Goal: Task Accomplishment & Management: Complete application form

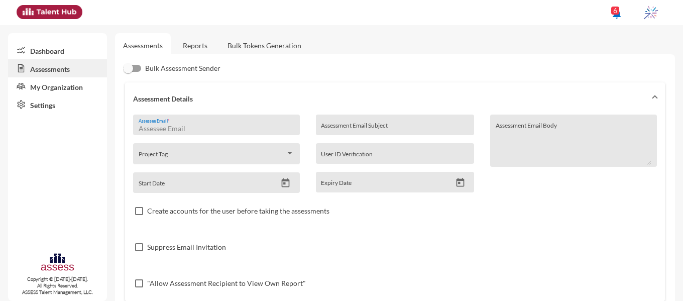
click at [226, 124] on input "Assessee Email *" at bounding box center [217, 128] width 156 height 8
paste input "[EMAIL_ADDRESS][DOMAIN_NAME]"
type input "[EMAIL_ADDRESS][DOMAIN_NAME]"
click at [285, 179] on icon "Open calendar" at bounding box center [285, 183] width 11 height 11
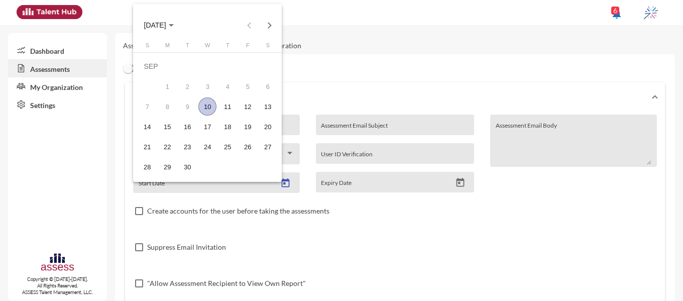
click at [212, 101] on div "10" at bounding box center [207, 106] width 18 height 18
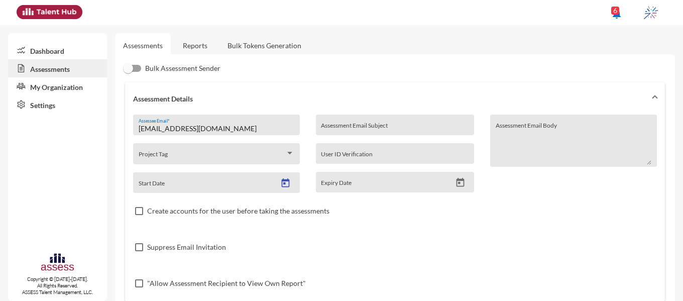
type input "[DATE]"
click at [459, 186] on icon "Open calendar" at bounding box center [460, 182] width 8 height 9
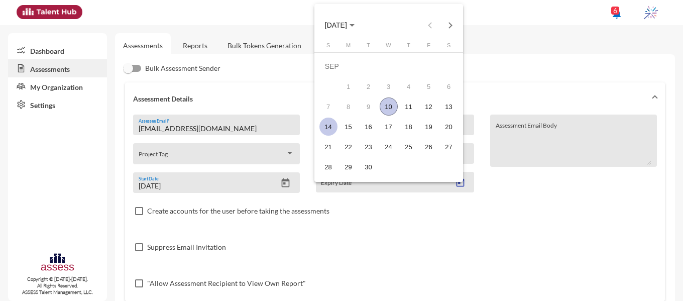
click at [327, 129] on div "14" at bounding box center [328, 126] width 18 height 18
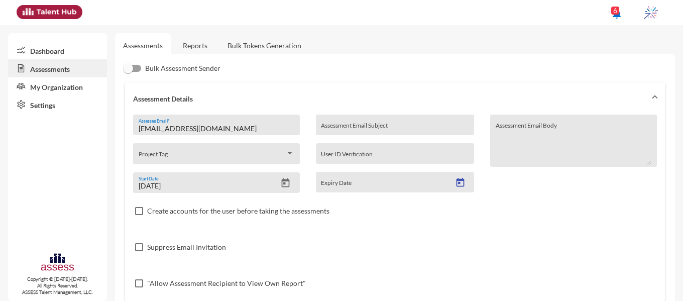
type input "[DATE]"
click at [350, 128] on input "Assessment Email Subject" at bounding box center [395, 128] width 148 height 8
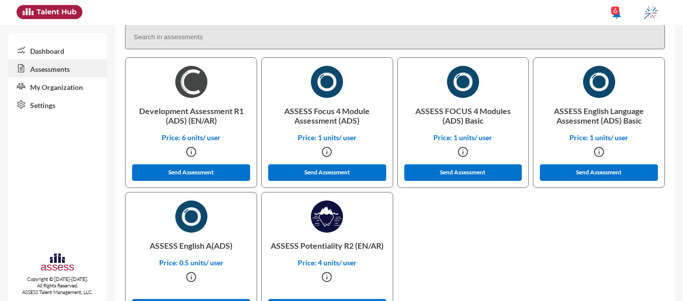
scroll to position [283, 0]
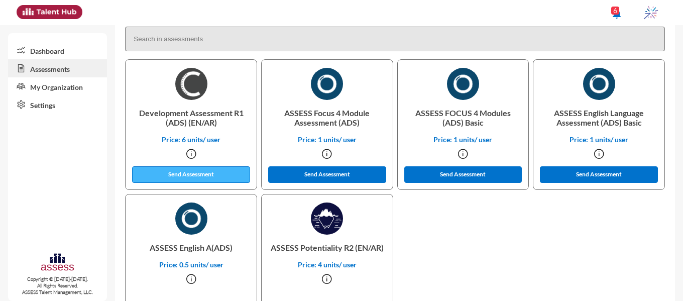
click at [163, 174] on button "Send Assessment" at bounding box center [191, 174] width 118 height 17
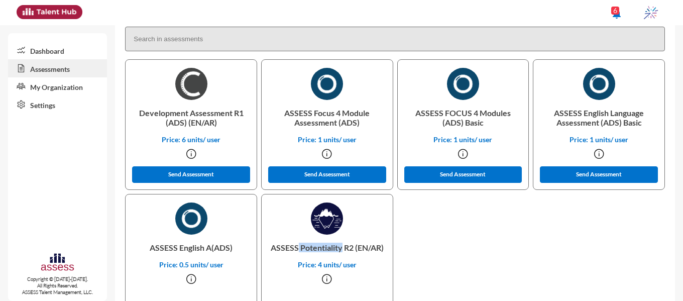
drag, startPoint x: 312, startPoint y: 246, endPoint x: 354, endPoint y: 247, distance: 42.2
click at [354, 247] on p "ASSESS Potentiality R2 (EN/AR)" at bounding box center [327, 247] width 115 height 26
copy p "Potentiality"
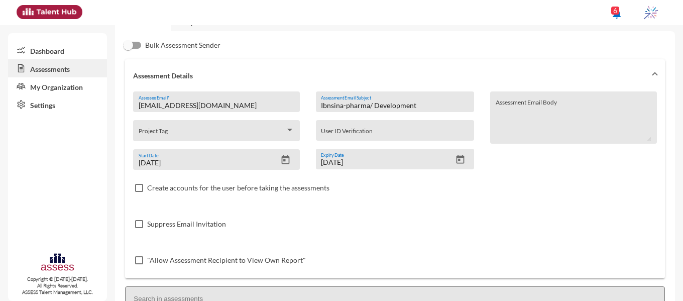
scroll to position [0, 0]
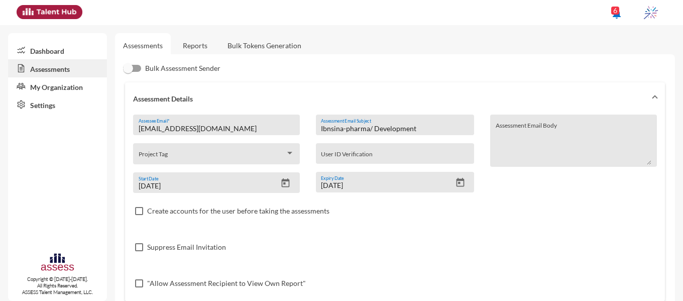
drag, startPoint x: 371, startPoint y: 129, endPoint x: 413, endPoint y: 128, distance: 42.2
click at [413, 128] on input "Ibnsina-pharma/ Development" at bounding box center [395, 128] width 148 height 8
paste input "Potentiality"
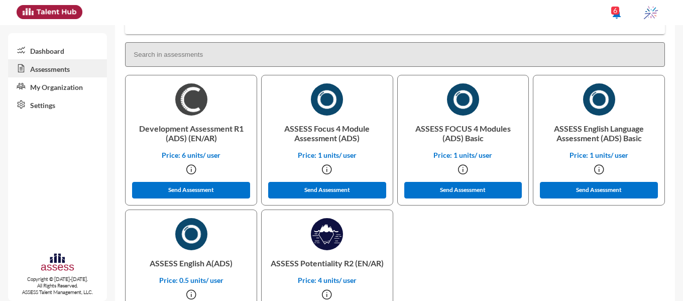
scroll to position [326, 0]
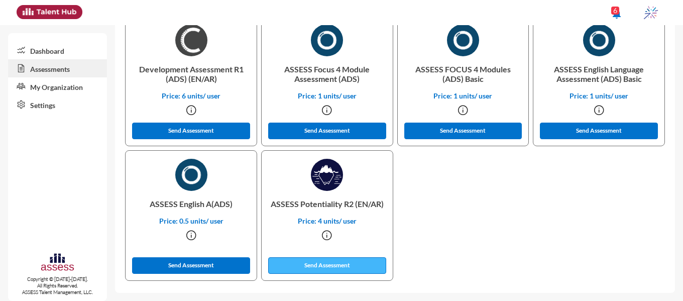
type input "Ibnsina-pharma/ Potentiality"
click at [355, 264] on button "Send Assessment" at bounding box center [327, 265] width 118 height 17
